Goal: Find specific page/section: Find specific page/section

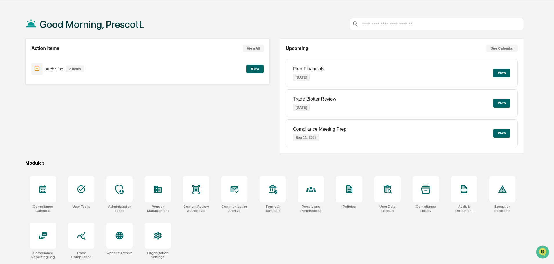
scroll to position [28, 0]
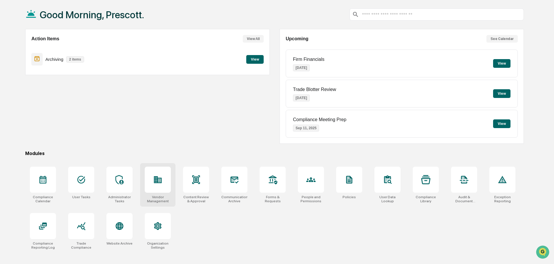
click at [157, 180] on icon at bounding box center [158, 179] width 8 height 7
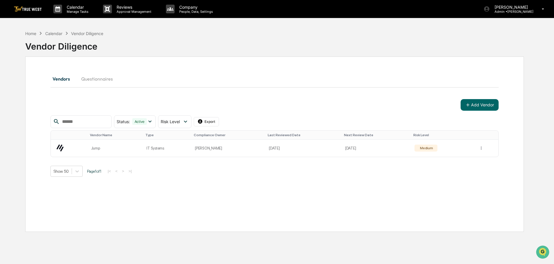
click at [95, 77] on button "Questionnaires" at bounding box center [97, 79] width 41 height 14
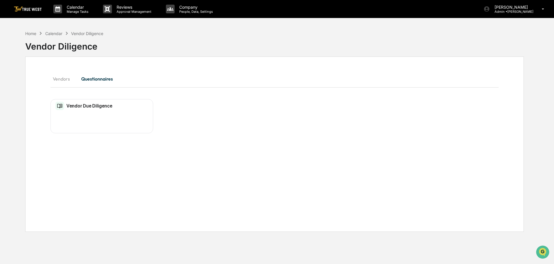
click at [78, 107] on h2 "Vendor Due Diligence" at bounding box center [89, 106] width 46 height 6
